Goal: Transaction & Acquisition: Purchase product/service

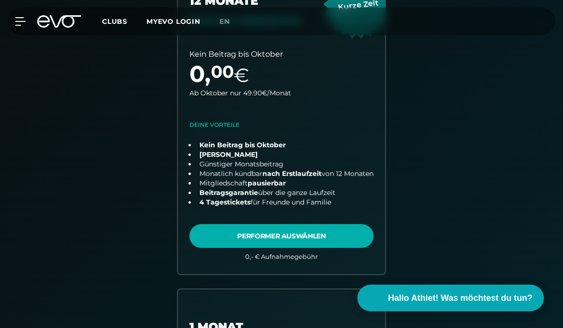
scroll to position [336, 0]
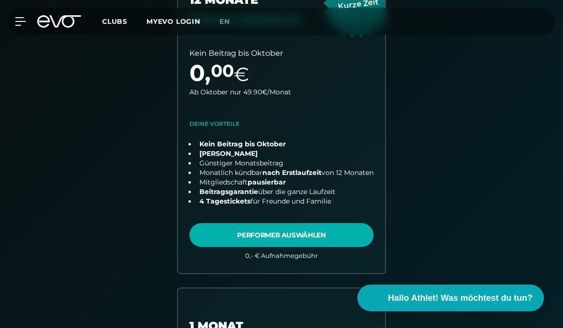
click at [325, 252] on link "choose plan" at bounding box center [281, 117] width 207 height 311
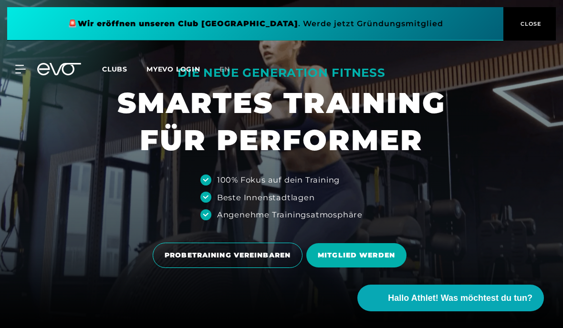
click at [24, 67] on icon at bounding box center [20, 69] width 10 height 9
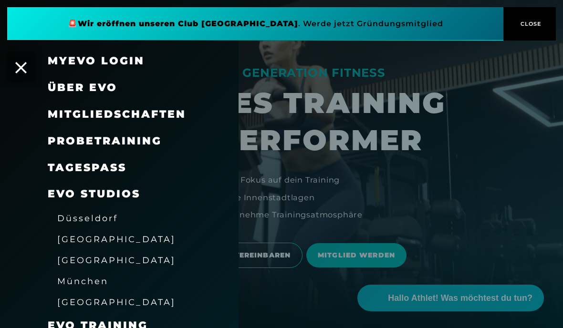
click at [88, 258] on span "[GEOGRAPHIC_DATA]" at bounding box center [116, 260] width 118 height 10
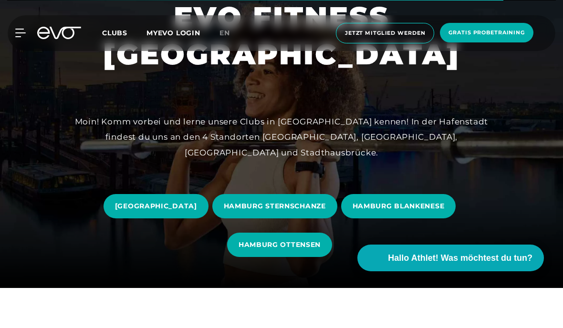
click at [303, 290] on span "HAMBURG OTTENSEN" at bounding box center [279, 285] width 105 height 24
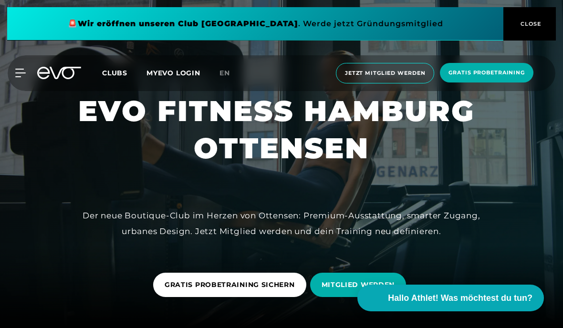
scroll to position [97, 0]
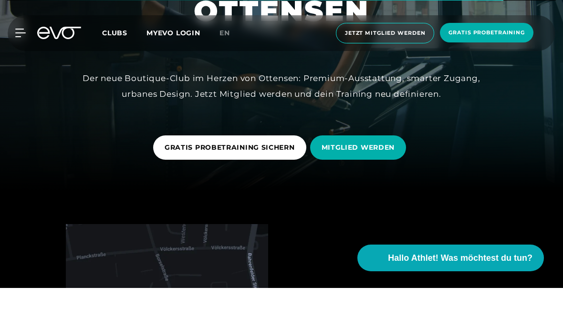
click at [392, 170] on link "MITGLIED WERDEN" at bounding box center [360, 187] width 100 height 39
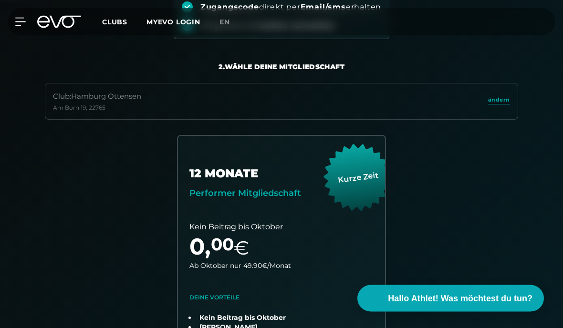
scroll to position [162, 0]
click at [491, 102] on span "ändern" at bounding box center [499, 100] width 22 height 8
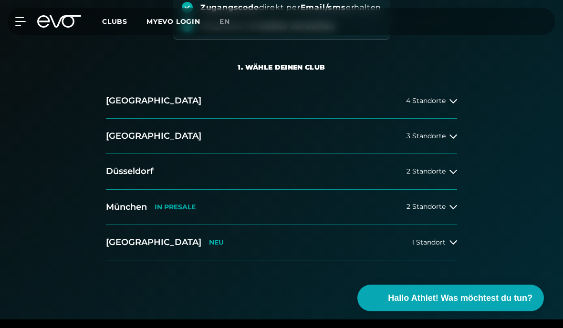
click at [443, 100] on span "4 Standorte" at bounding box center [426, 100] width 40 height 7
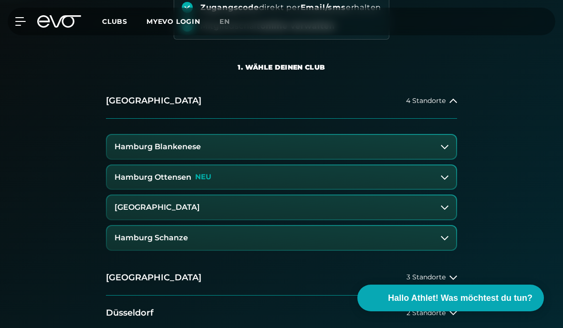
click at [133, 180] on h3 "Hamburg Ottensen" at bounding box center [152, 177] width 77 height 9
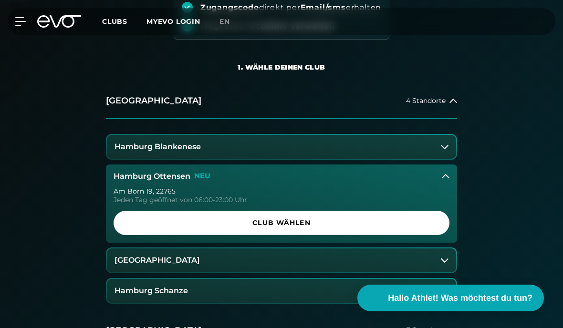
click at [420, 220] on span "Club wählen" at bounding box center [281, 223] width 313 height 10
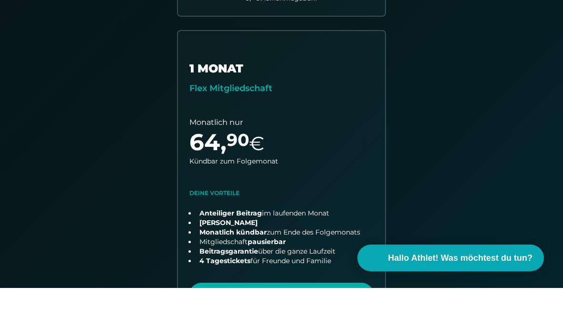
scroll to position [556, 0]
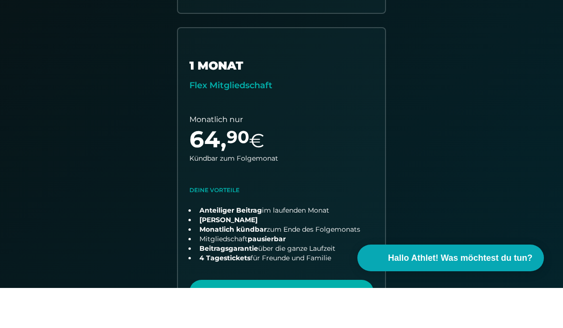
click at [318, 292] on link "choose plan" at bounding box center [281, 219] width 207 height 302
